Goal: Transaction & Acquisition: Book appointment/travel/reservation

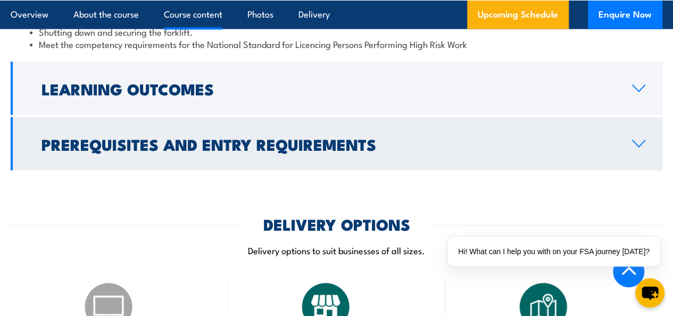
scroll to position [1106, 0]
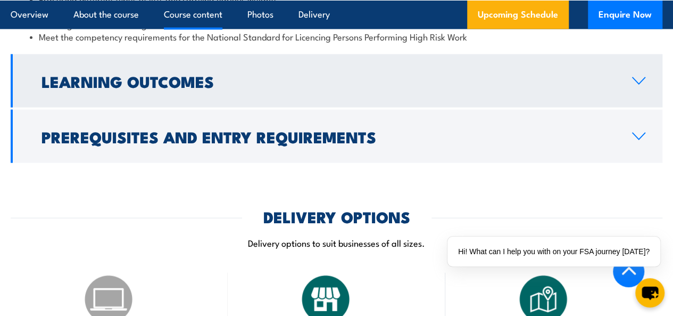
click at [306, 88] on h2 "Learning Outcomes" at bounding box center [328, 81] width 574 height 14
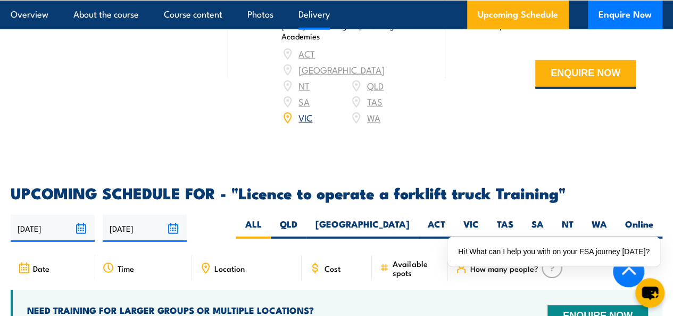
scroll to position [1601, 0]
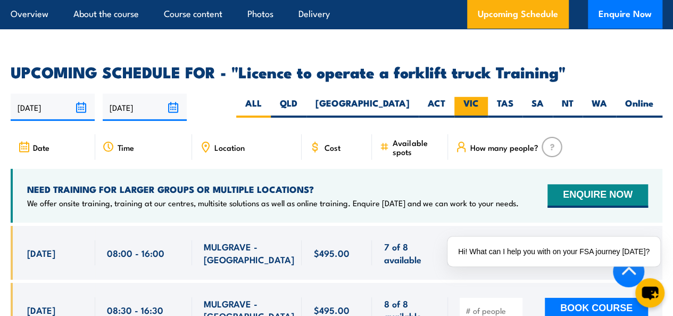
click at [465, 101] on label "VIC" at bounding box center [471, 107] width 34 height 21
click at [479, 101] on input "VIC" at bounding box center [482, 100] width 7 height 7
radio input "true"
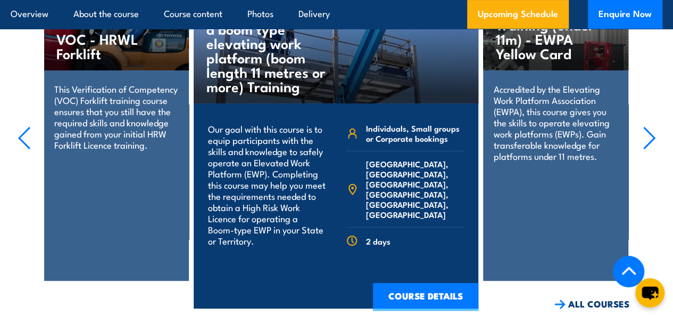
scroll to position [2179, 0]
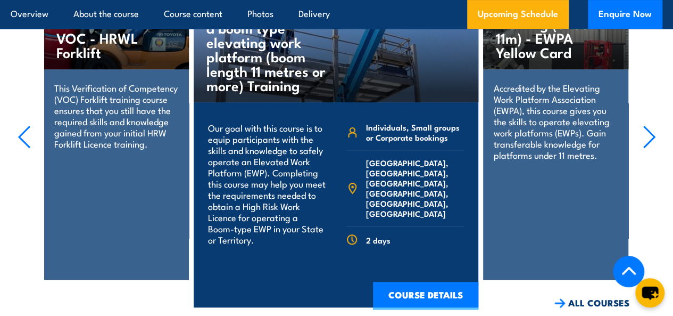
click at [22, 138] on icon "button" at bounding box center [24, 136] width 11 height 21
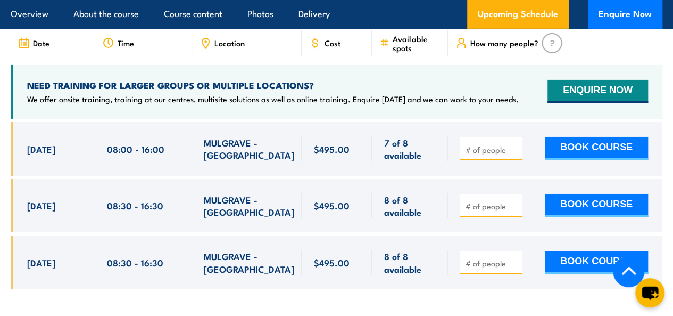
scroll to position [1769, 0]
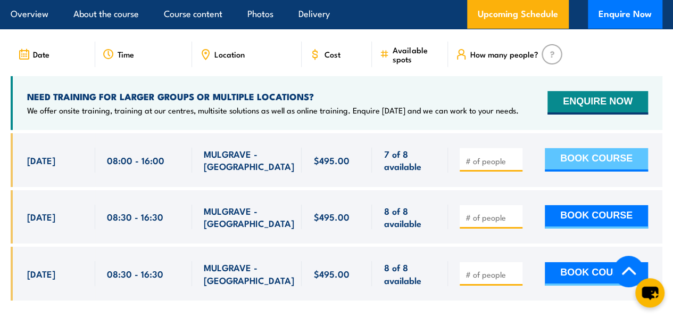
click at [578, 165] on button "BOOK COURSE" at bounding box center [596, 159] width 103 height 23
click at [484, 159] on input "number" at bounding box center [492, 160] width 53 height 11
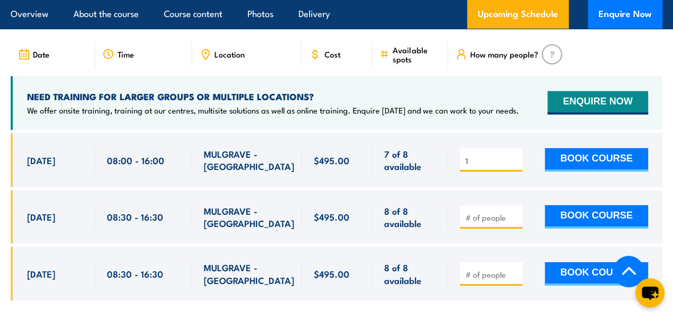
type input "1"
click at [511, 201] on div at bounding box center [555, 217] width 214 height 54
click at [511, 160] on input "1" at bounding box center [492, 160] width 53 height 11
click at [554, 167] on button "BOOK COURSE" at bounding box center [596, 159] width 103 height 23
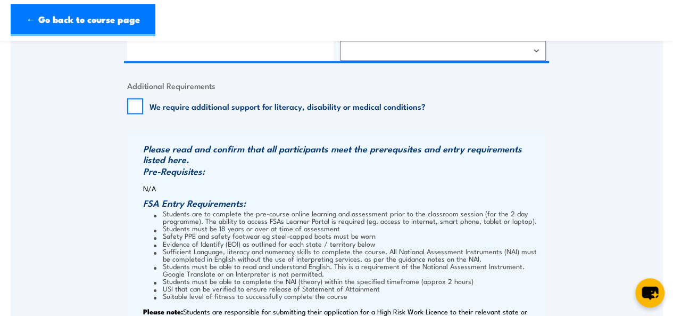
scroll to position [765, 0]
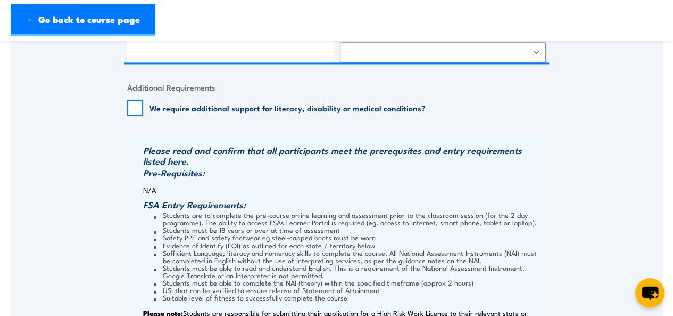
drag, startPoint x: 181, startPoint y: 179, endPoint x: 428, endPoint y: 195, distance: 247.4
click at [428, 195] on div "Please read and confirm that all participants meet the prerequsites and entry r…" at bounding box center [336, 237] width 419 height 206
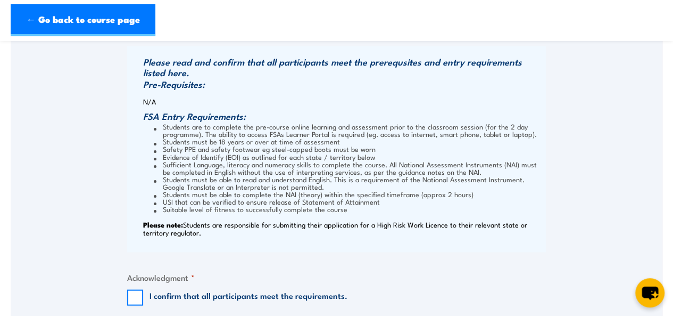
scroll to position [855, 0]
